Goal: Information Seeking & Learning: Learn about a topic

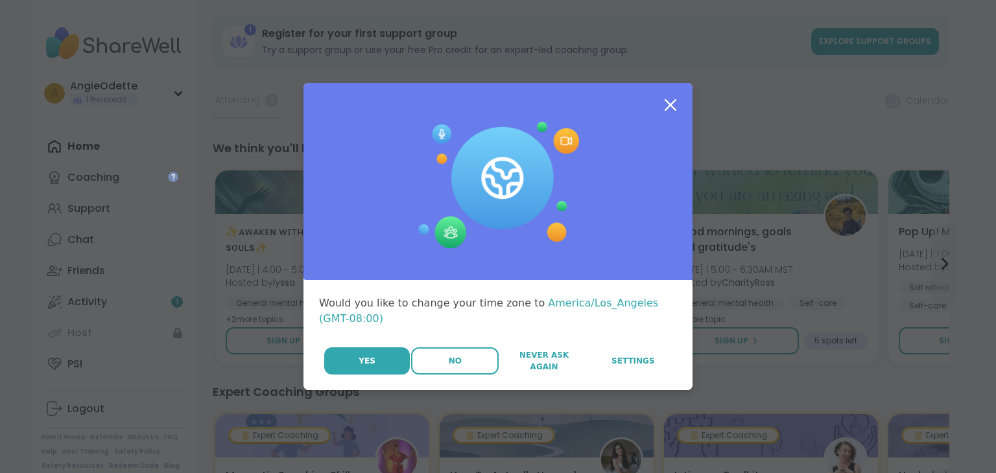
click at [449, 364] on span "No" at bounding box center [455, 361] width 13 height 12
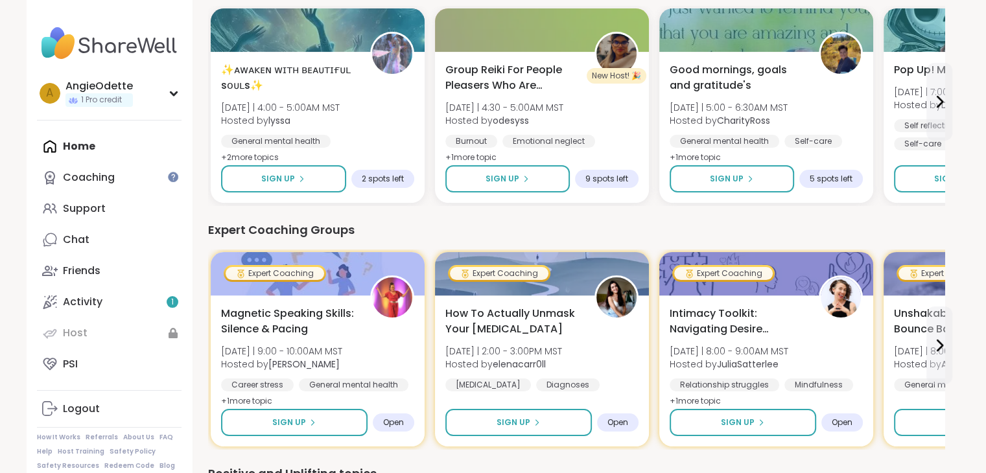
scroll to position [259, 0]
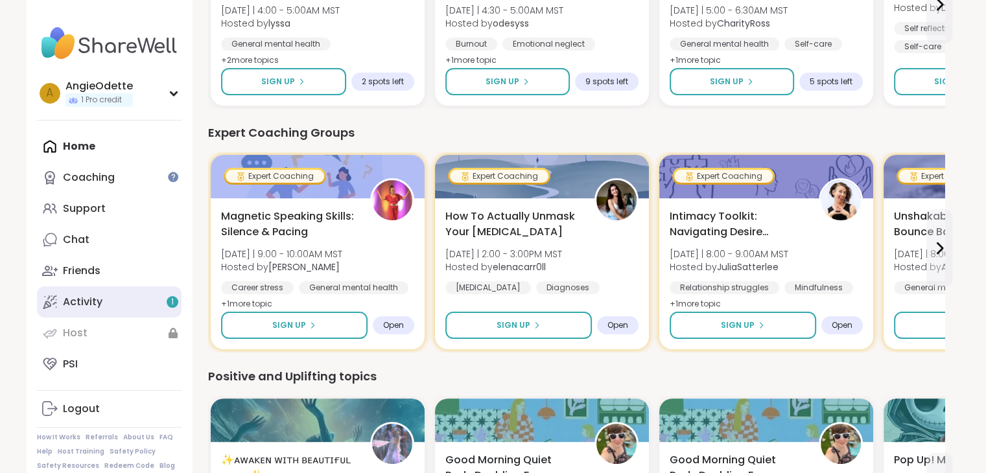
click at [122, 303] on link "Activity 1" at bounding box center [109, 301] width 145 height 31
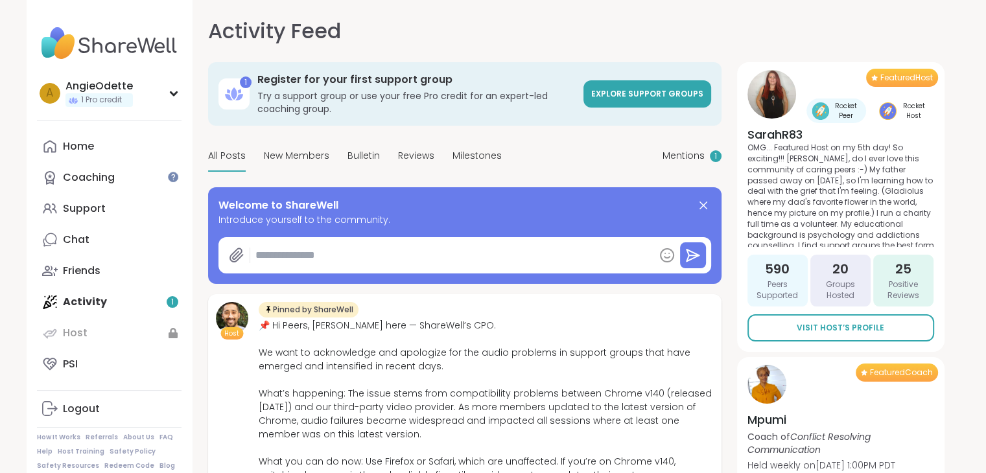
type textarea "*"
click at [231, 395] on div "Host" at bounding box center [232, 439] width 32 height 274
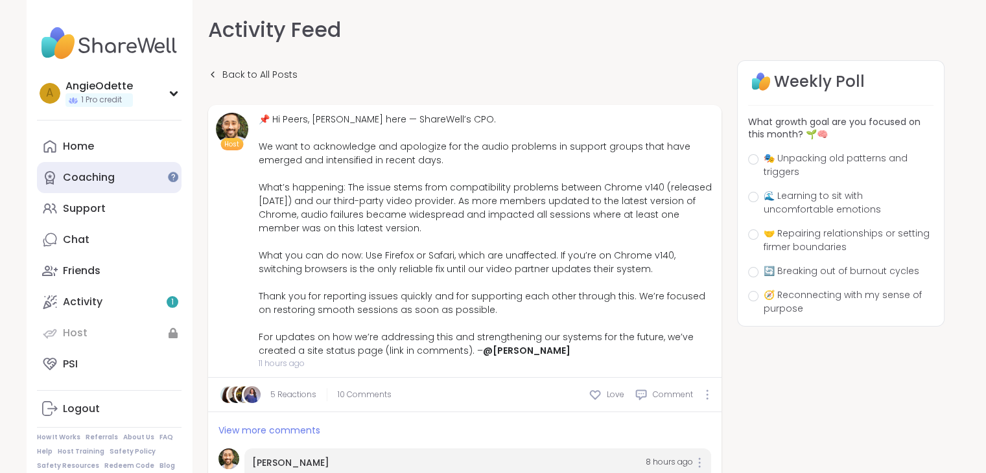
click at [114, 177] on link "Coaching" at bounding box center [109, 177] width 145 height 31
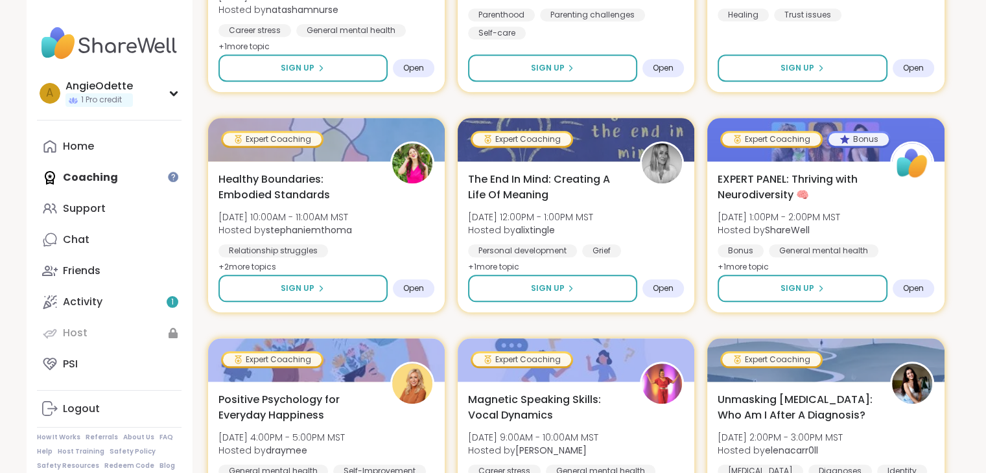
scroll to position [1322, 0]
